Goal: Information Seeking & Learning: Learn about a topic

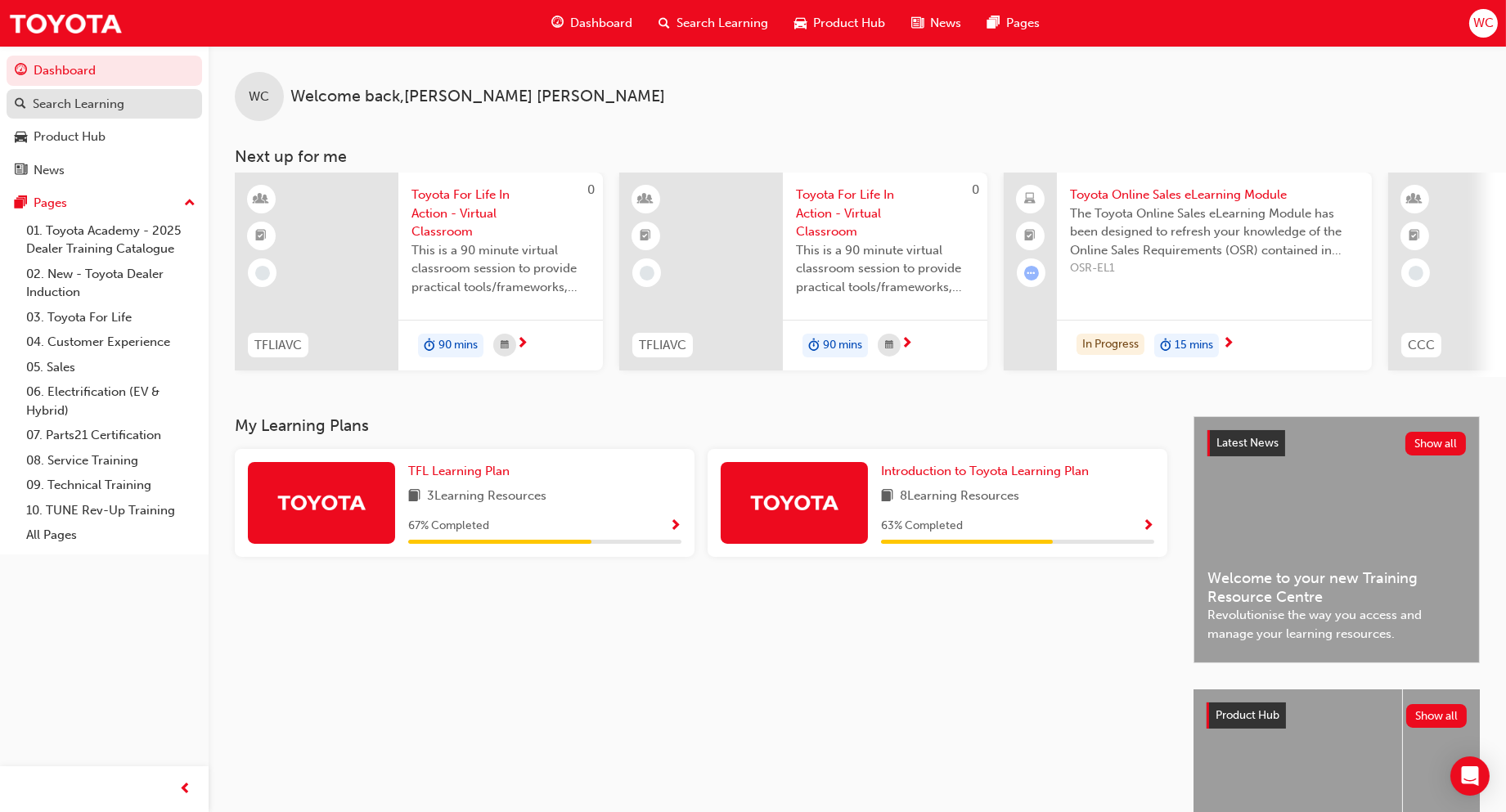
click at [126, 109] on div "Search Learning" at bounding box center [104, 104] width 179 height 21
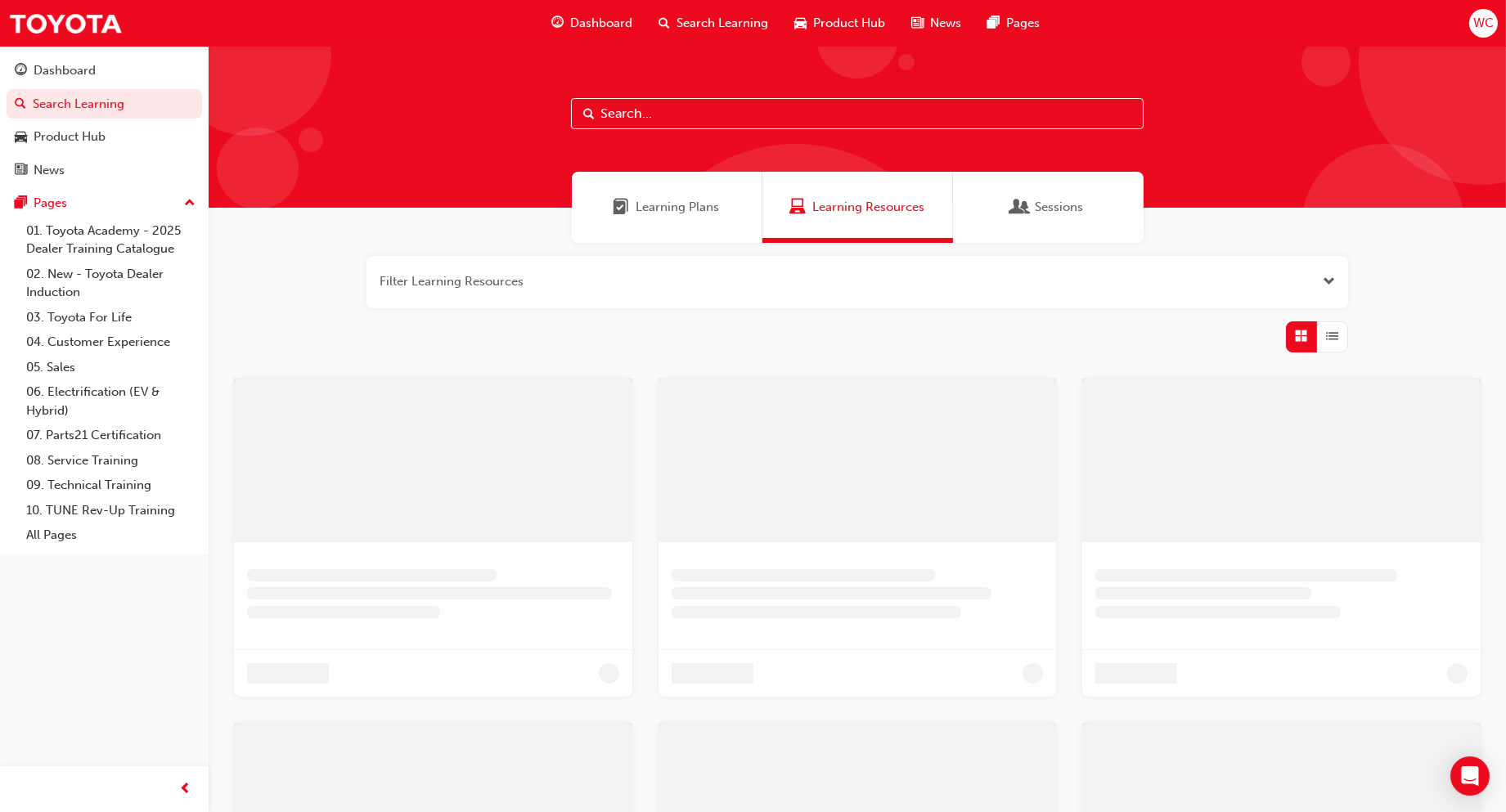
click at [667, 129] on div at bounding box center [857, 127] width 1297 height 162
click at [668, 124] on input "text" at bounding box center [857, 114] width 573 height 31
